Goal: Transaction & Acquisition: Obtain resource

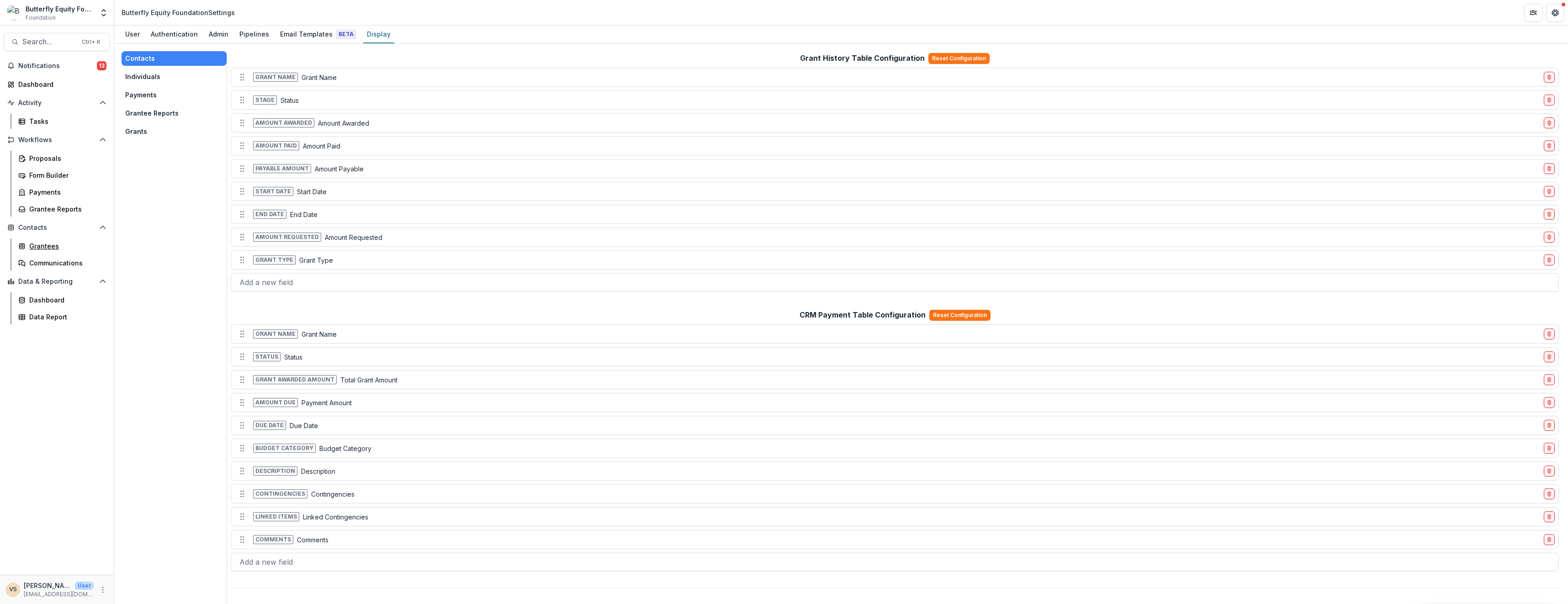
click at [59, 245] on div "Grantees" at bounding box center [66, 246] width 74 height 9
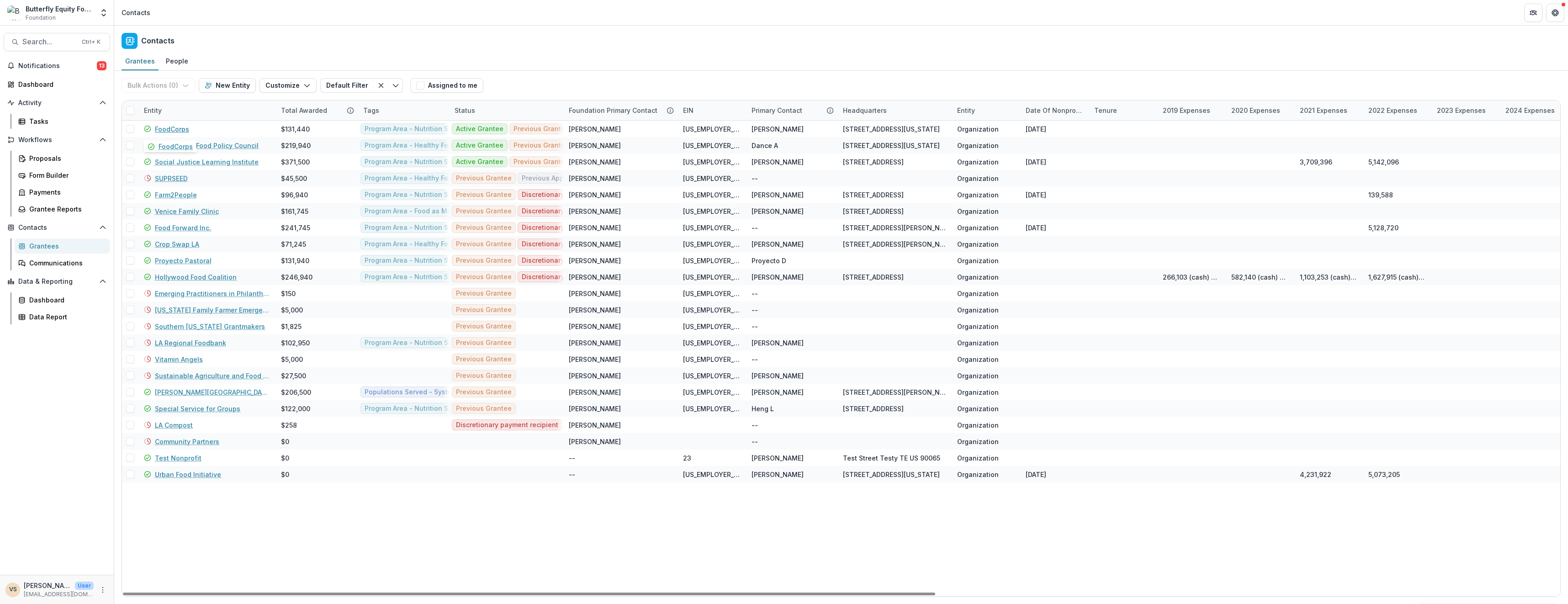
click at [169, 126] on link "FoodCorps" at bounding box center [172, 129] width 34 height 9
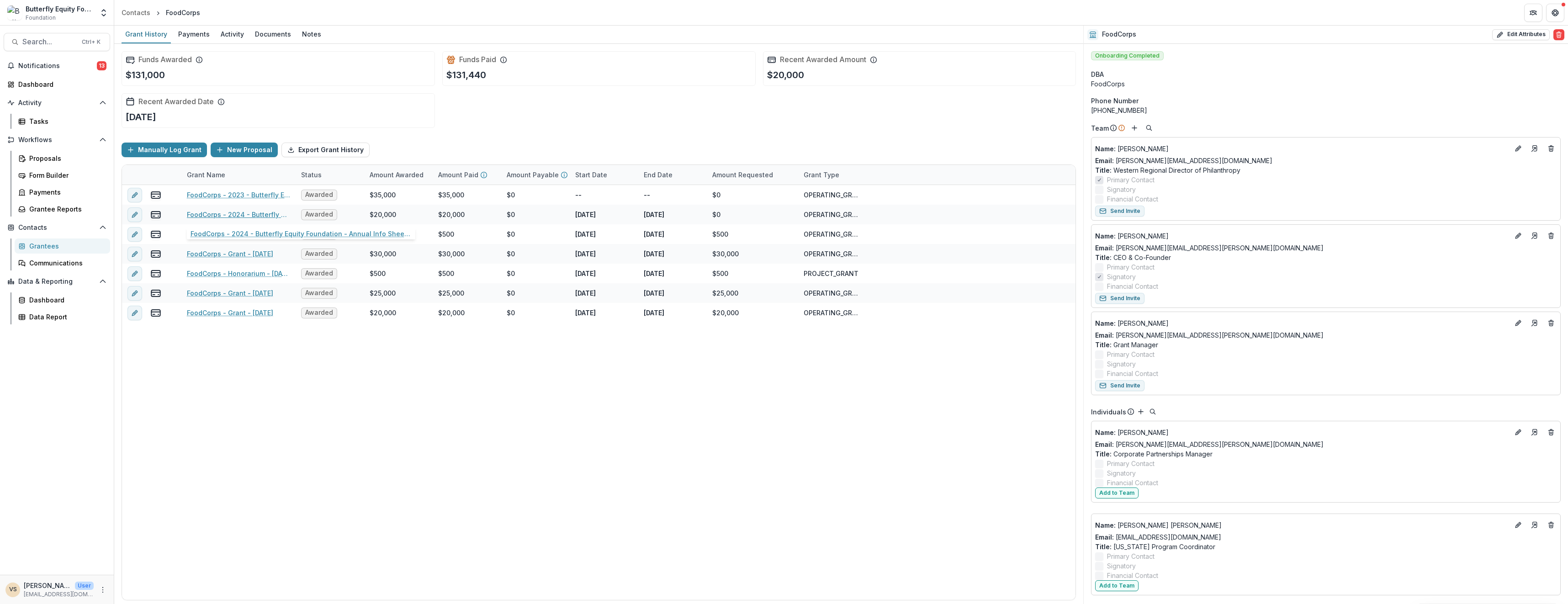
click at [236, 215] on link "FoodCorps - 2024 - Butterfly Equity Foundation - Annual Info Sheet, Goals, & Re…" at bounding box center [239, 214] width 103 height 9
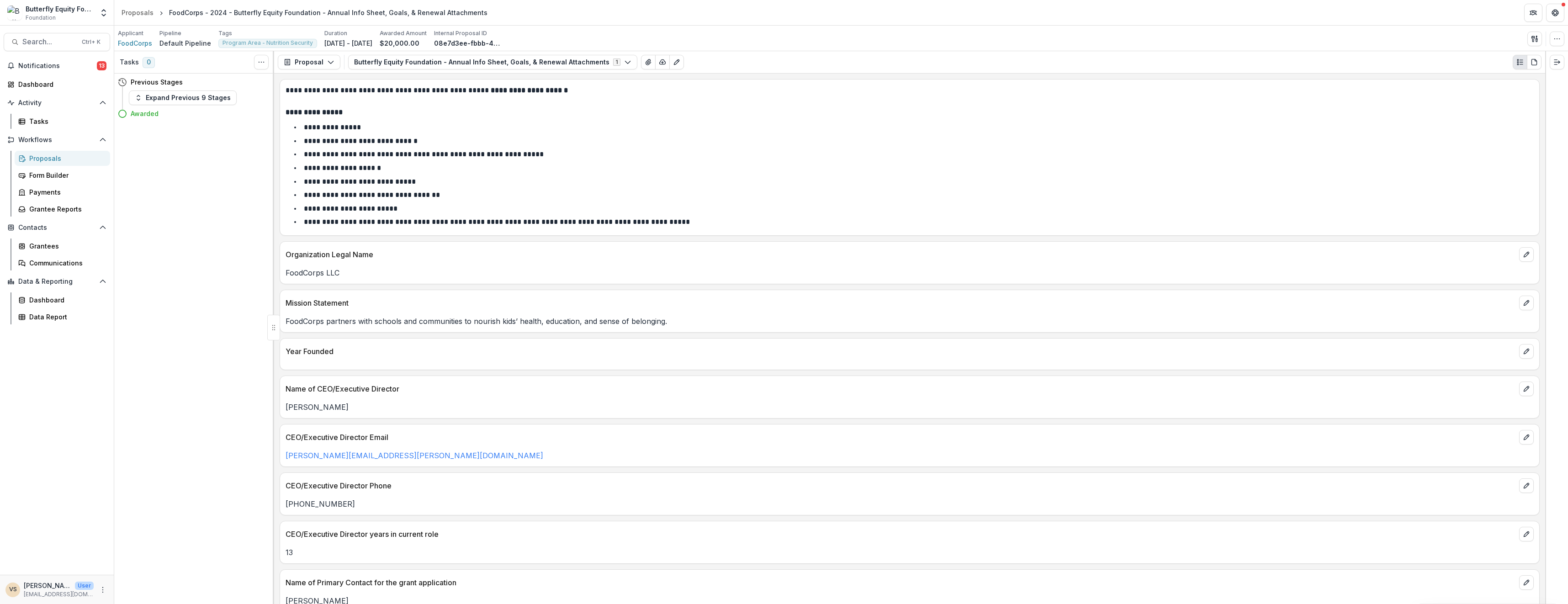
click at [1555, 42] on icon "button" at bounding box center [1557, 38] width 7 height 7
click at [1551, 14] on button "Get Help" at bounding box center [1555, 13] width 18 height 18
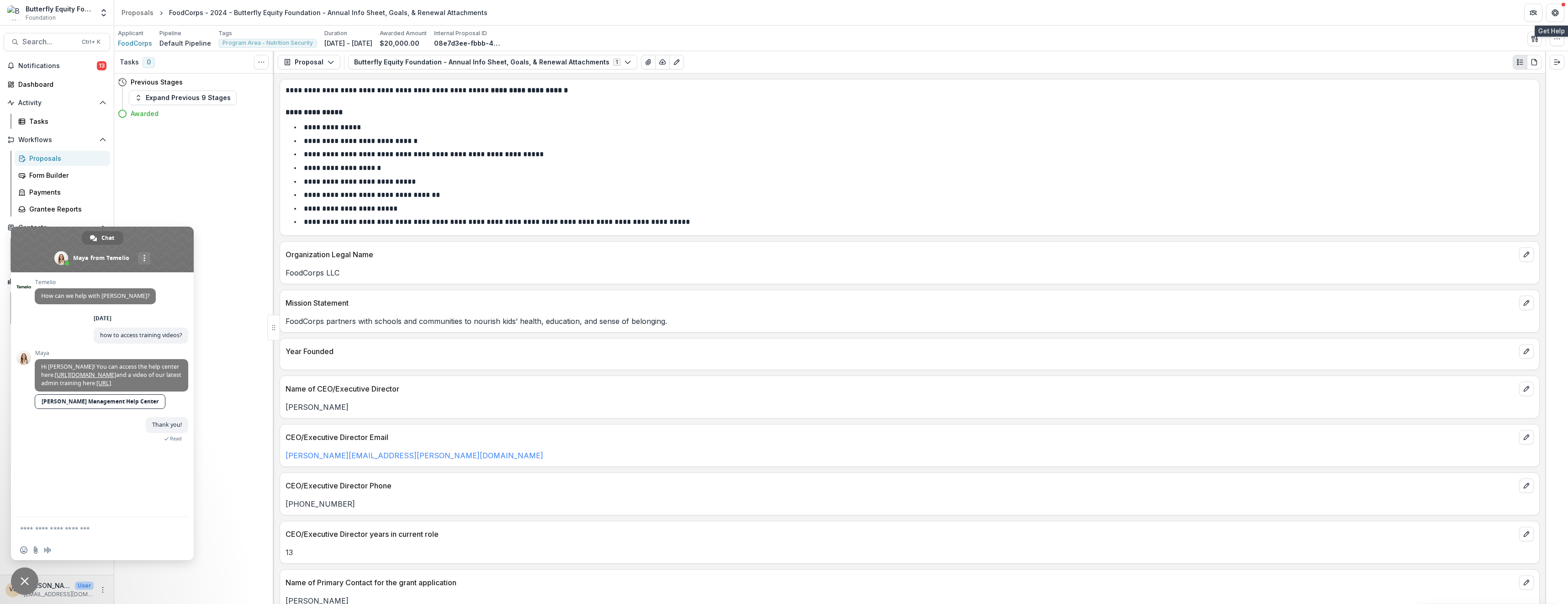
click at [1551, 14] on button "Get Help" at bounding box center [1555, 13] width 18 height 18
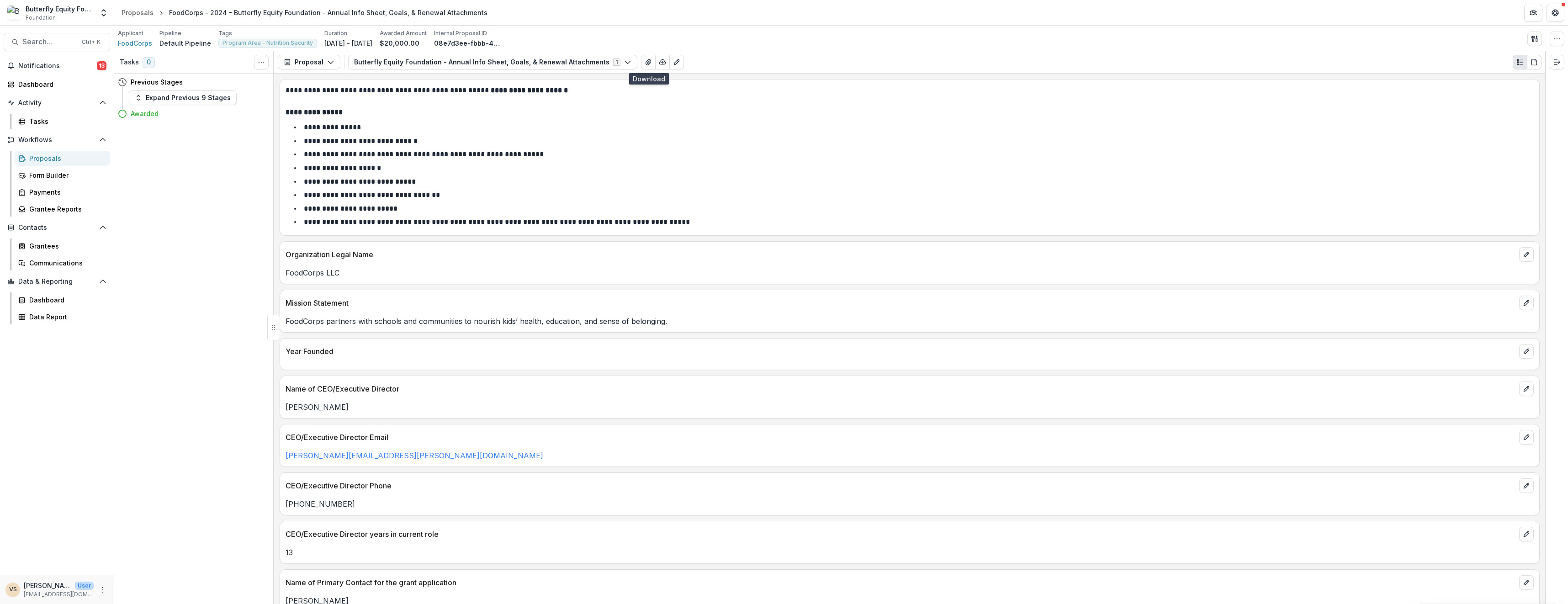
click at [660, 60] on icon "button" at bounding box center [663, 62] width 6 height 5
click at [806, 201] on ul "**********" at bounding box center [915, 174] width 1238 height 106
click at [645, 60] on icon "View Attached Files" at bounding box center [648, 62] width 7 height 7
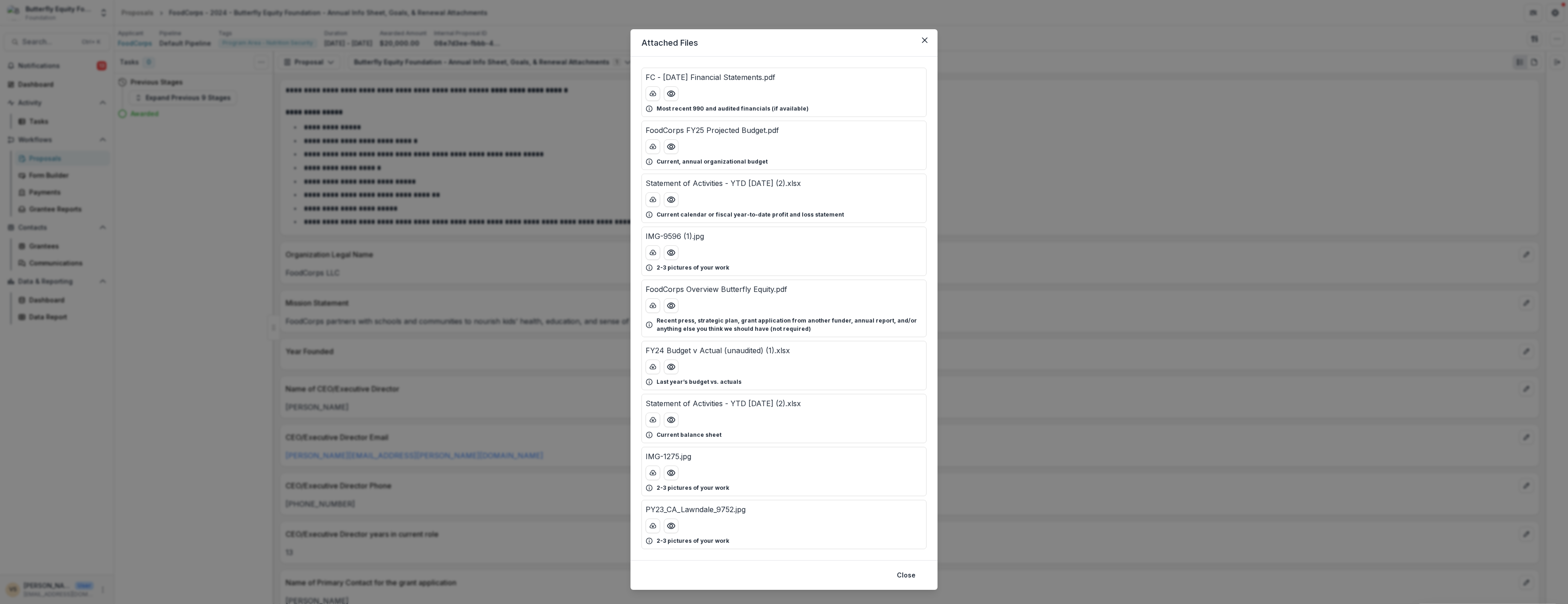
click at [924, 41] on icon "Close" at bounding box center [925, 40] width 5 height 5
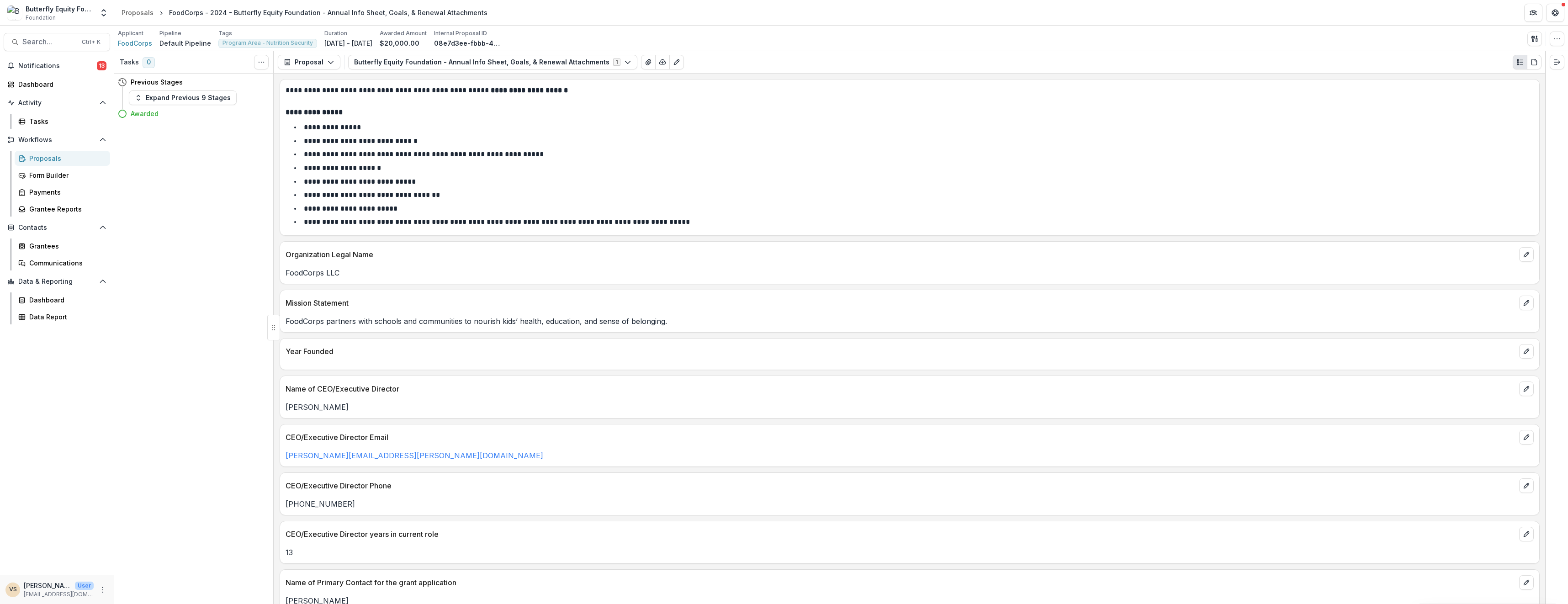
click at [293, 63] on button "Proposal" at bounding box center [309, 62] width 63 height 15
click at [337, 82] on div "Proposal" at bounding box center [337, 83] width 84 height 9
click at [662, 63] on line "button" at bounding box center [662, 62] width 0 height 2
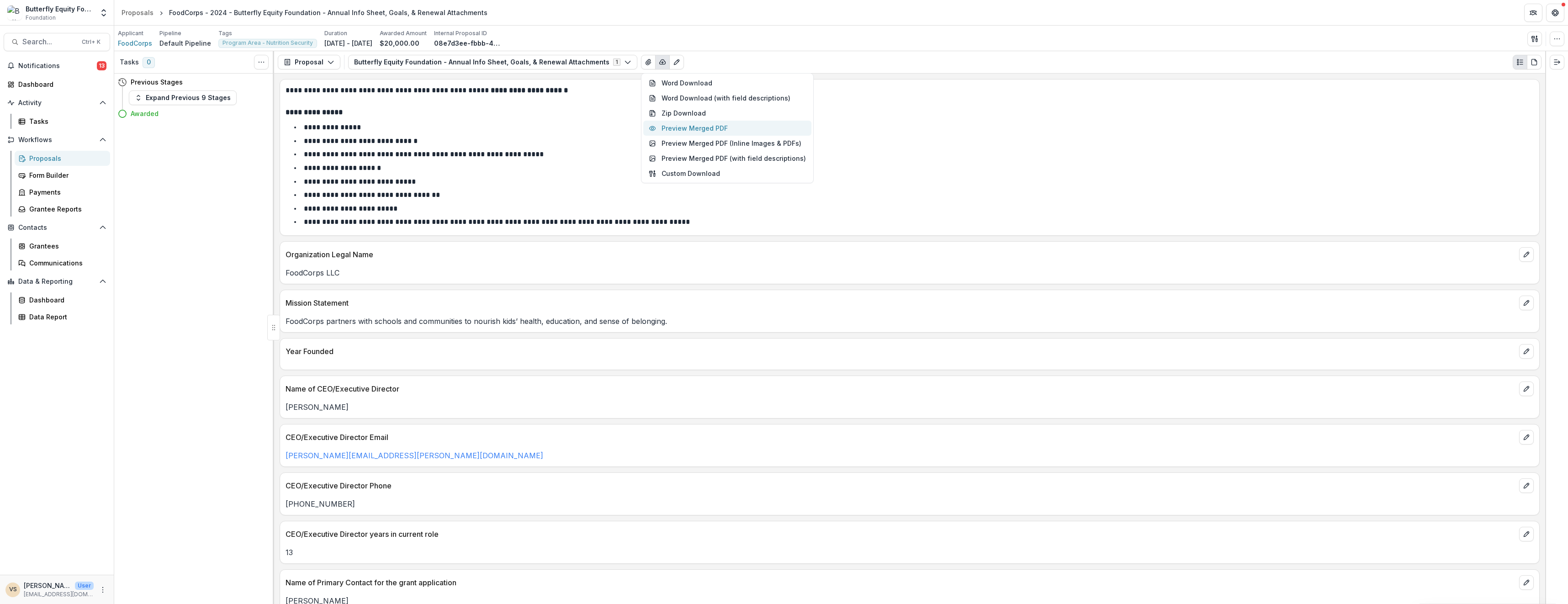
click at [721, 132] on button "Preview Merged PDF" at bounding box center [727, 128] width 168 height 15
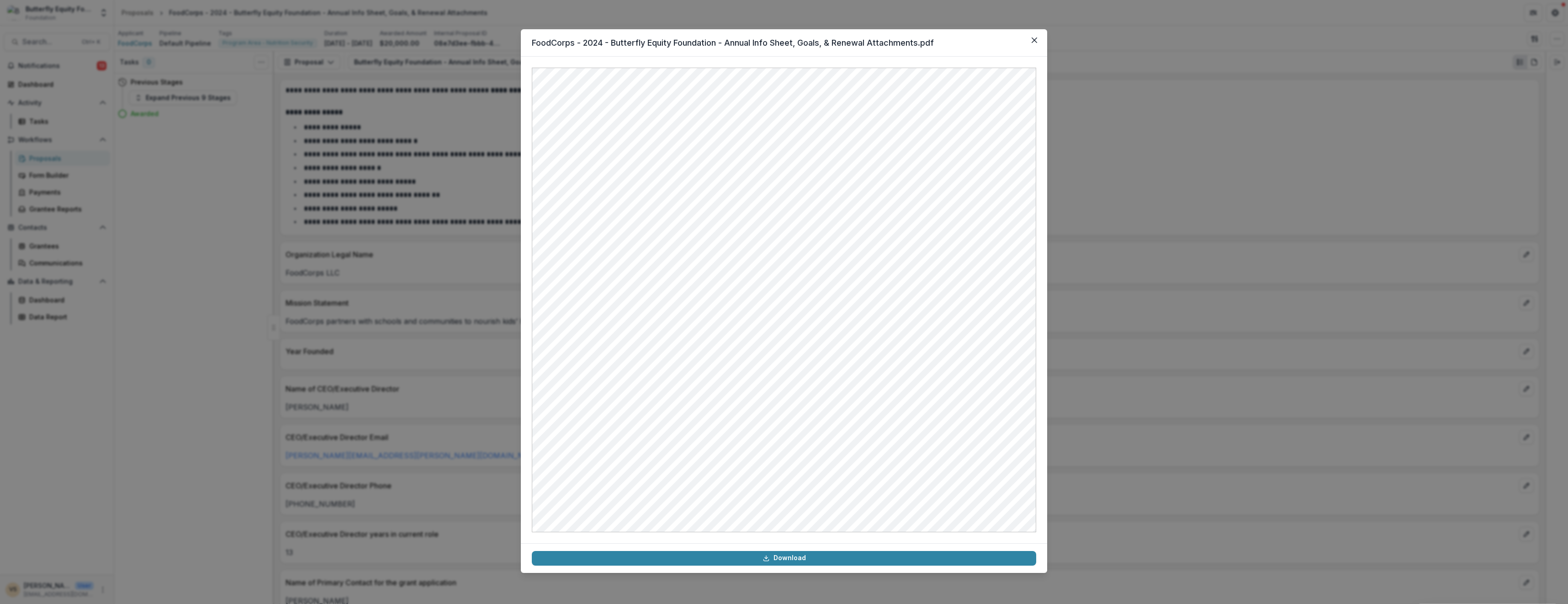
click at [1035, 34] on button "Close" at bounding box center [1034, 40] width 15 height 15
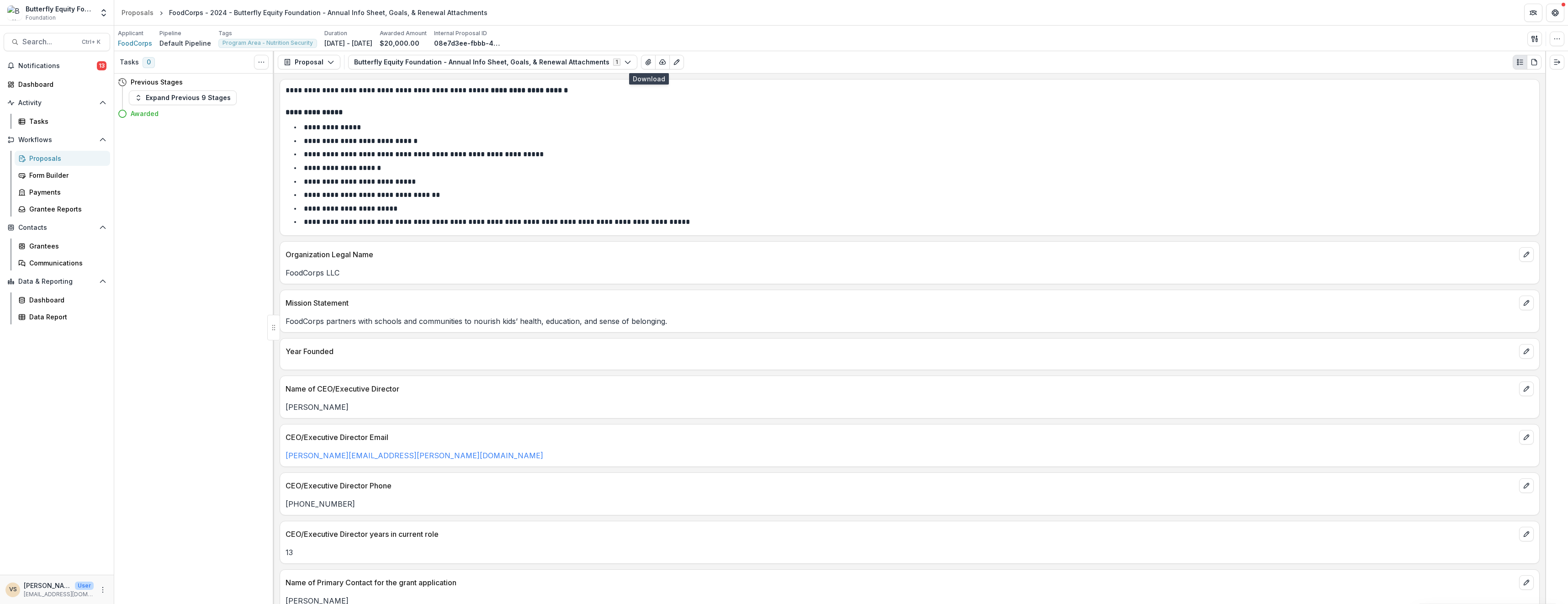
click at [655, 61] on button "button" at bounding box center [662, 62] width 15 height 15
click at [781, 99] on button "Word Download (with field descriptions)" at bounding box center [727, 98] width 168 height 15
click at [645, 63] on icon "View Attached Files" at bounding box center [648, 62] width 7 height 7
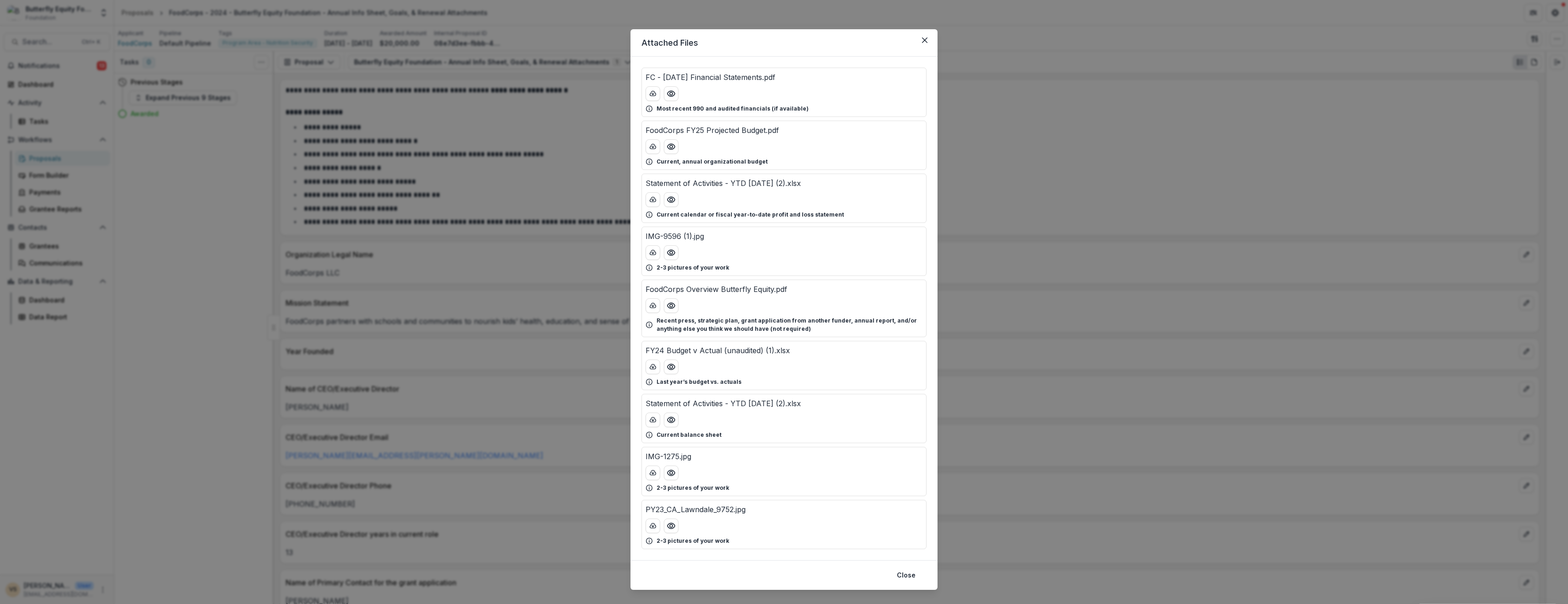
click at [920, 39] on button "Close" at bounding box center [925, 40] width 15 height 15
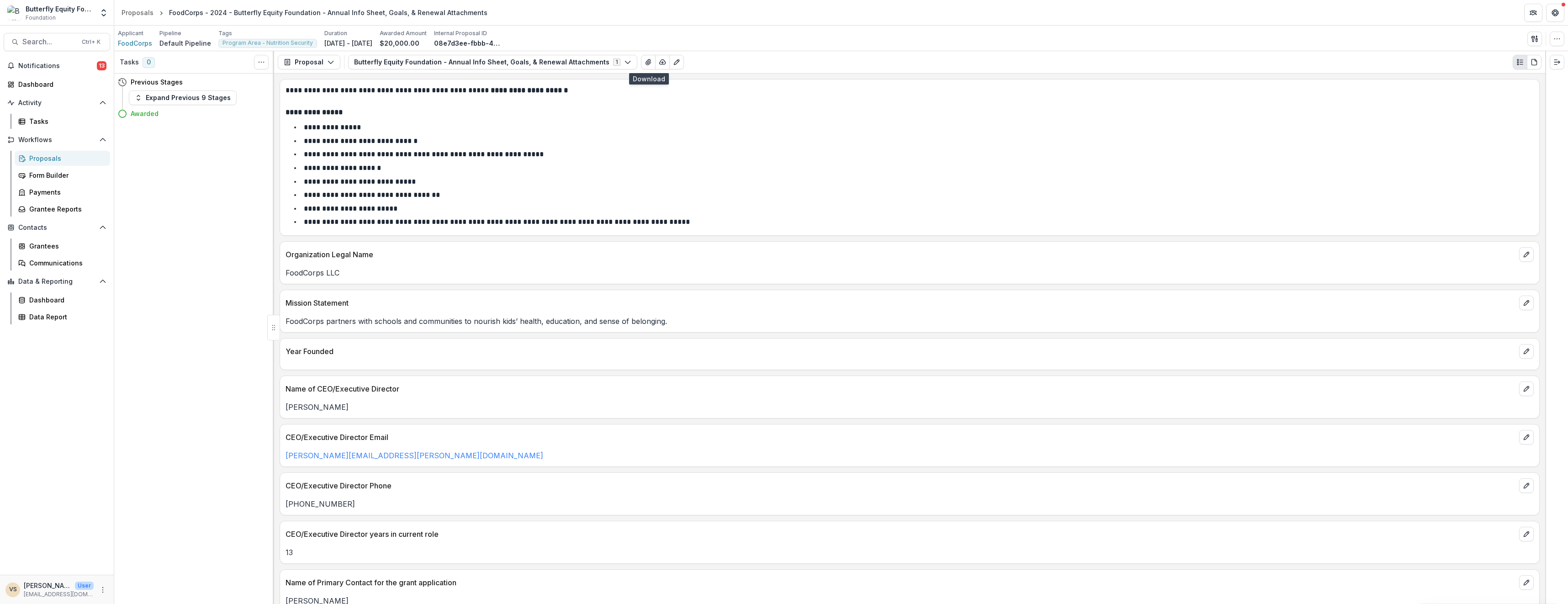
click at [655, 59] on button "button" at bounding box center [662, 62] width 15 height 15
click at [694, 84] on button "Word Download" at bounding box center [727, 82] width 168 height 15
